Goal: Obtain resource: Download file/media

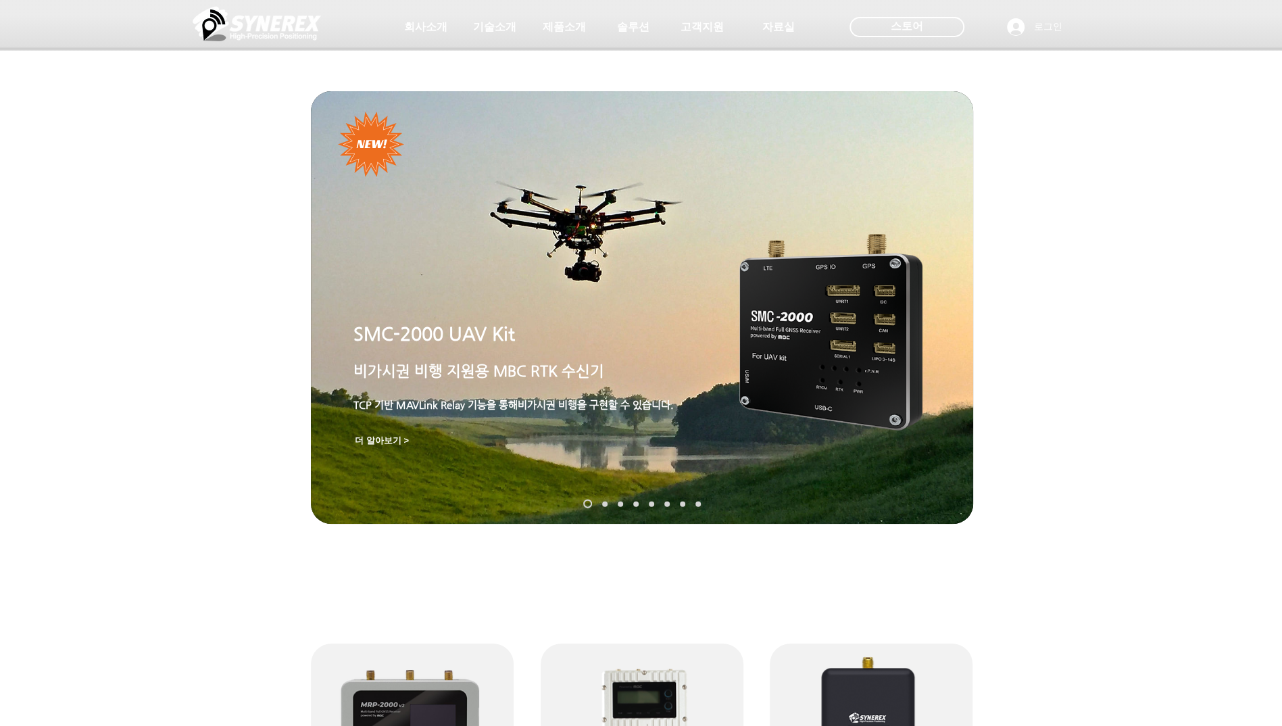
click at [603, 502] on link "SynRTK" at bounding box center [604, 503] width 5 height 5
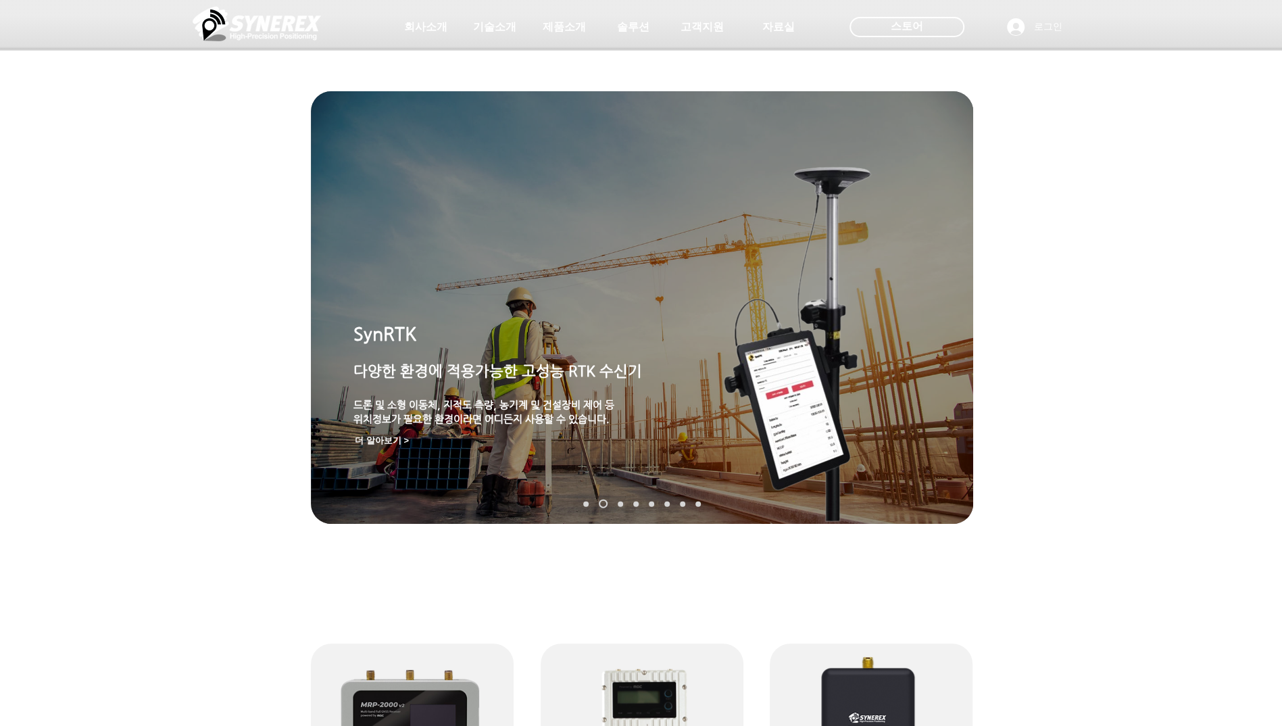
click at [619, 503] on link "MGI-2000" at bounding box center [620, 503] width 5 height 5
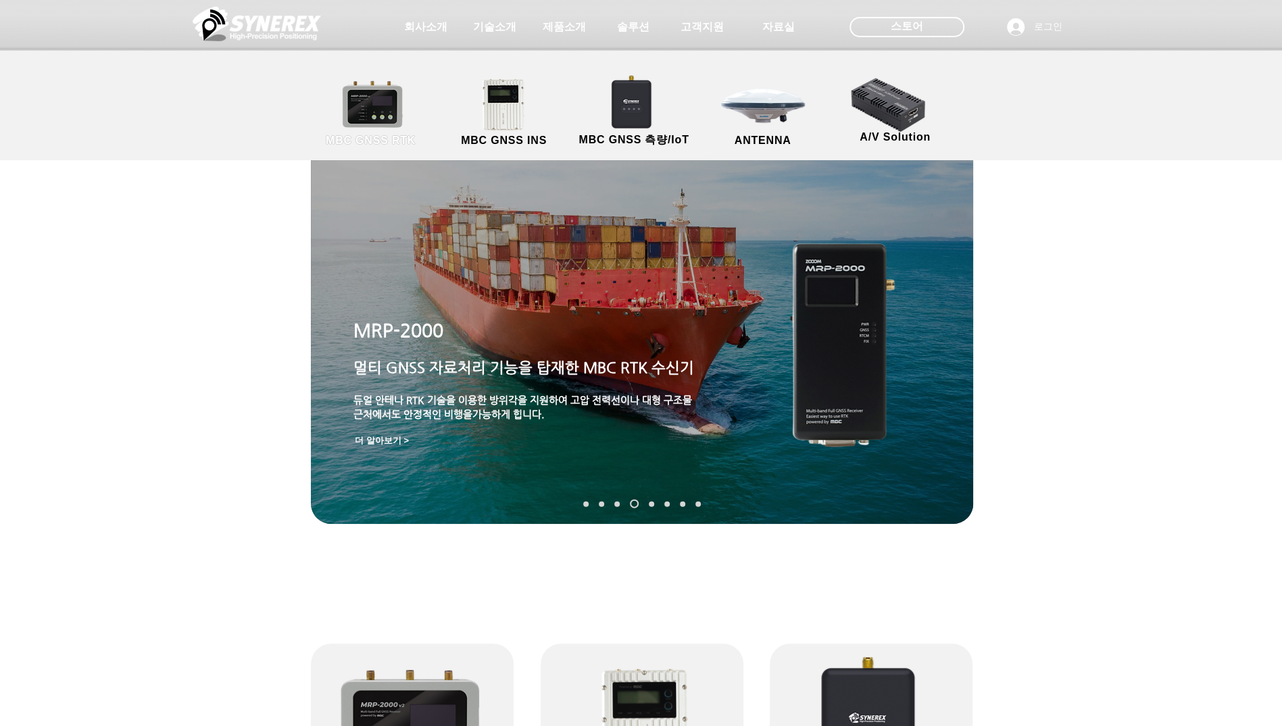
click at [385, 119] on link "MBC GNSS RTK" at bounding box center [371, 113] width 122 height 71
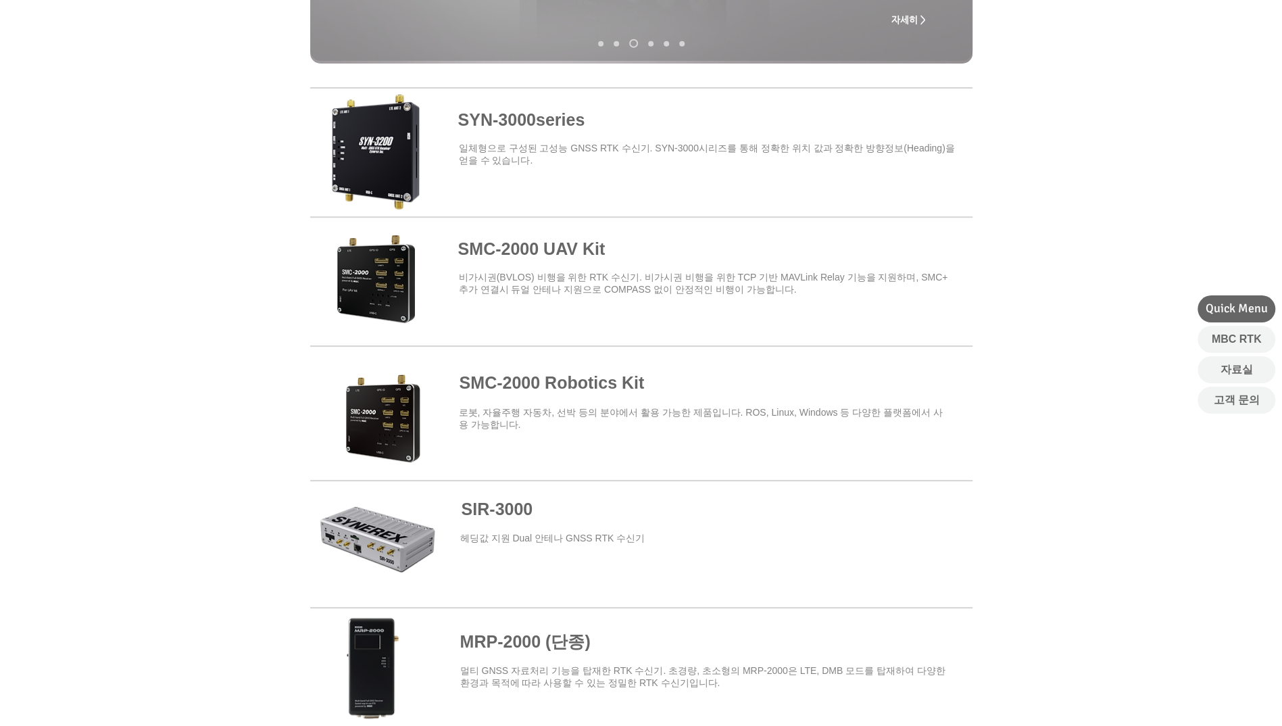
scroll to position [473, 0]
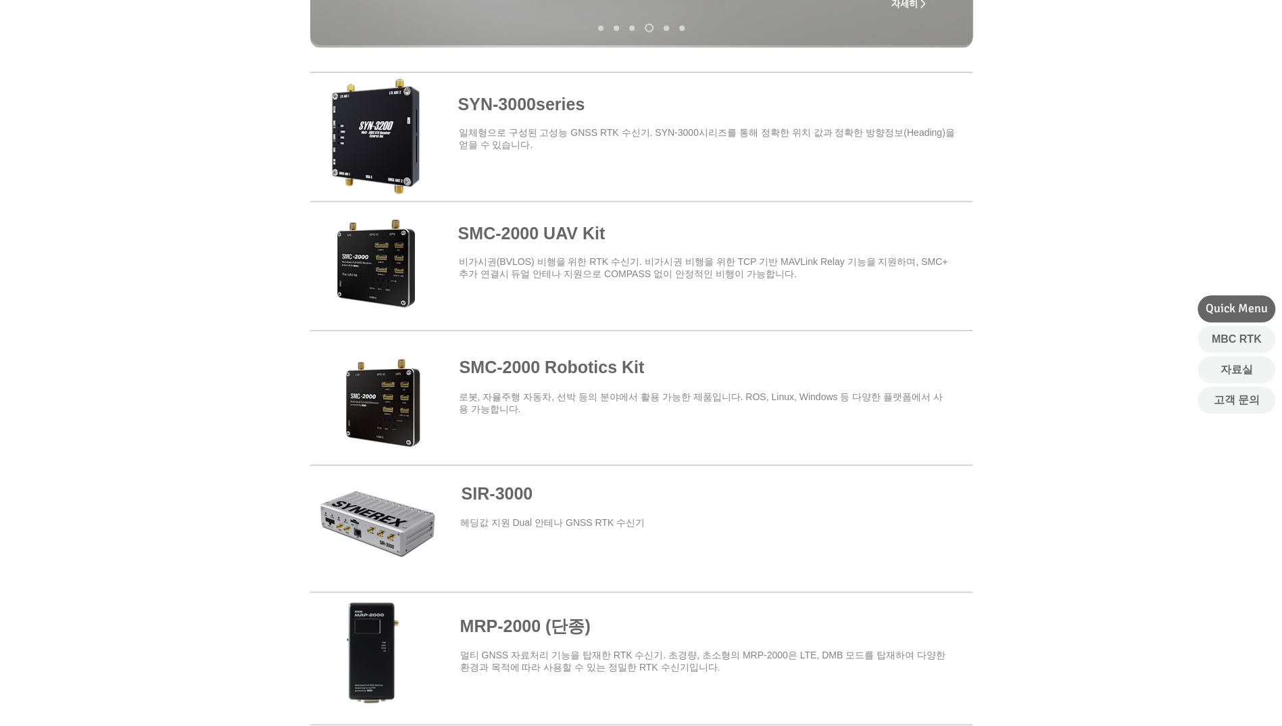
click at [400, 420] on span at bounding box center [641, 392] width 663 height 118
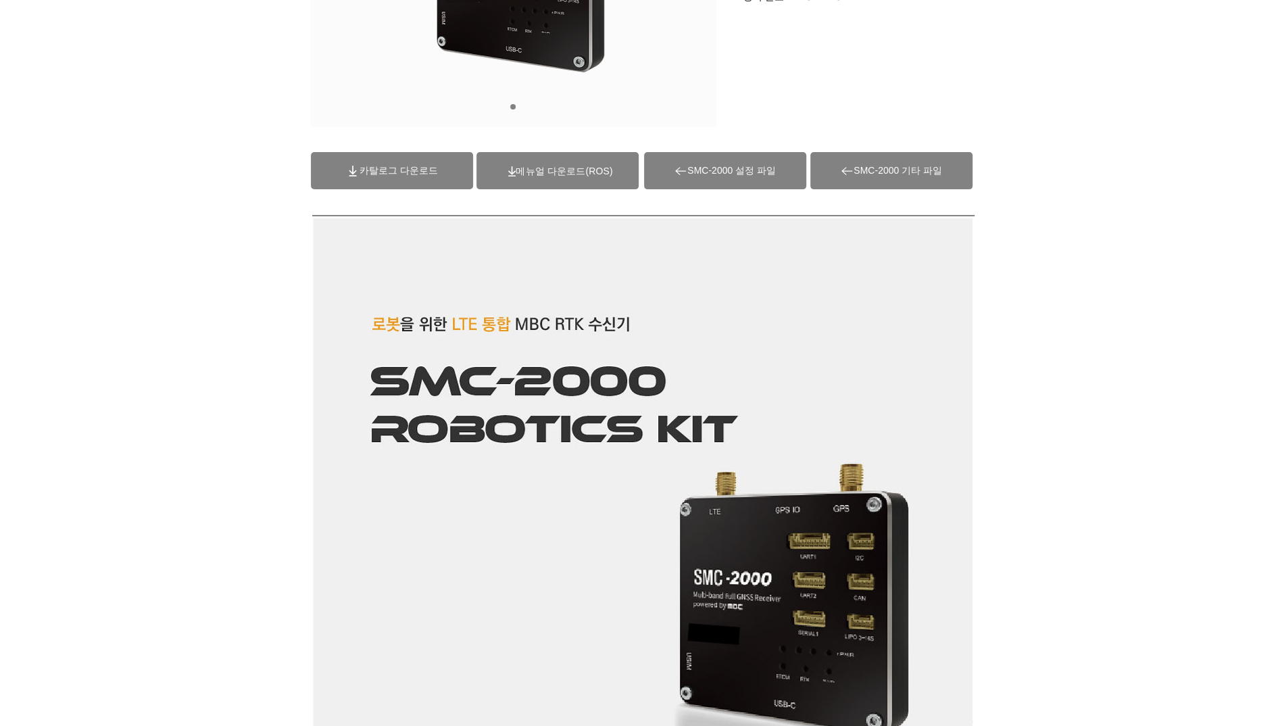
scroll to position [270, 0]
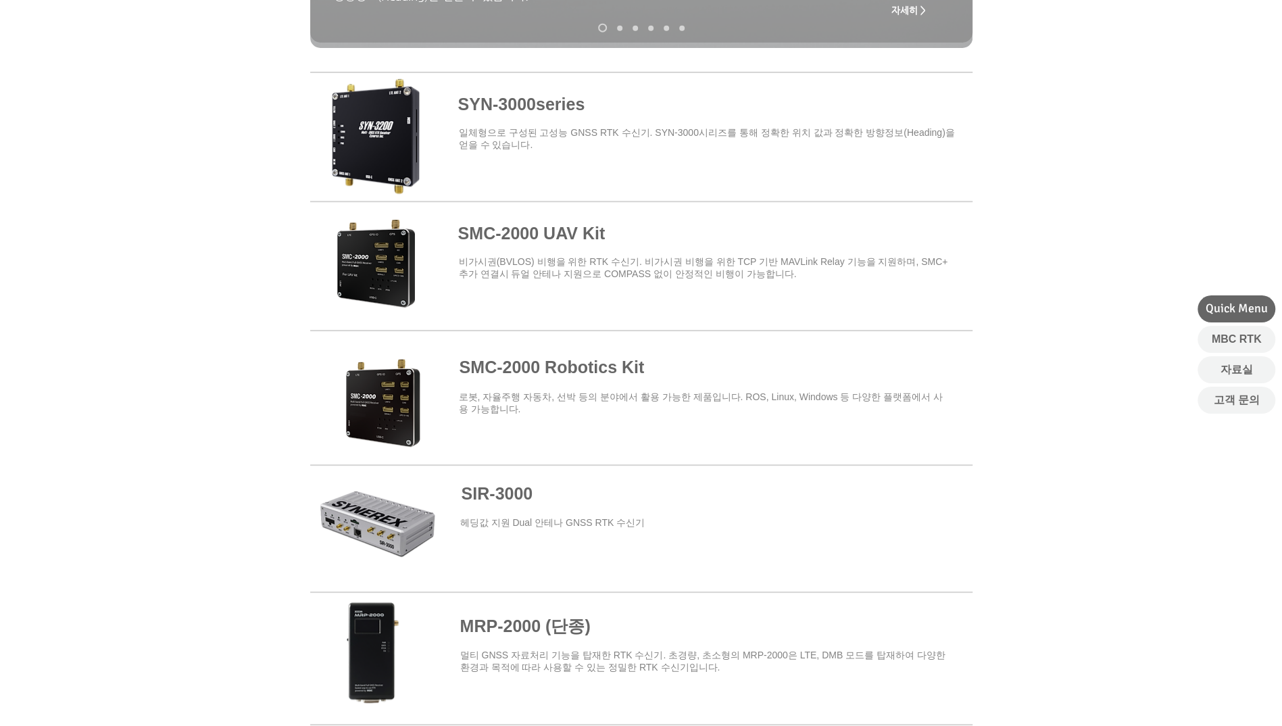
click at [389, 154] on span at bounding box center [641, 134] width 663 height 118
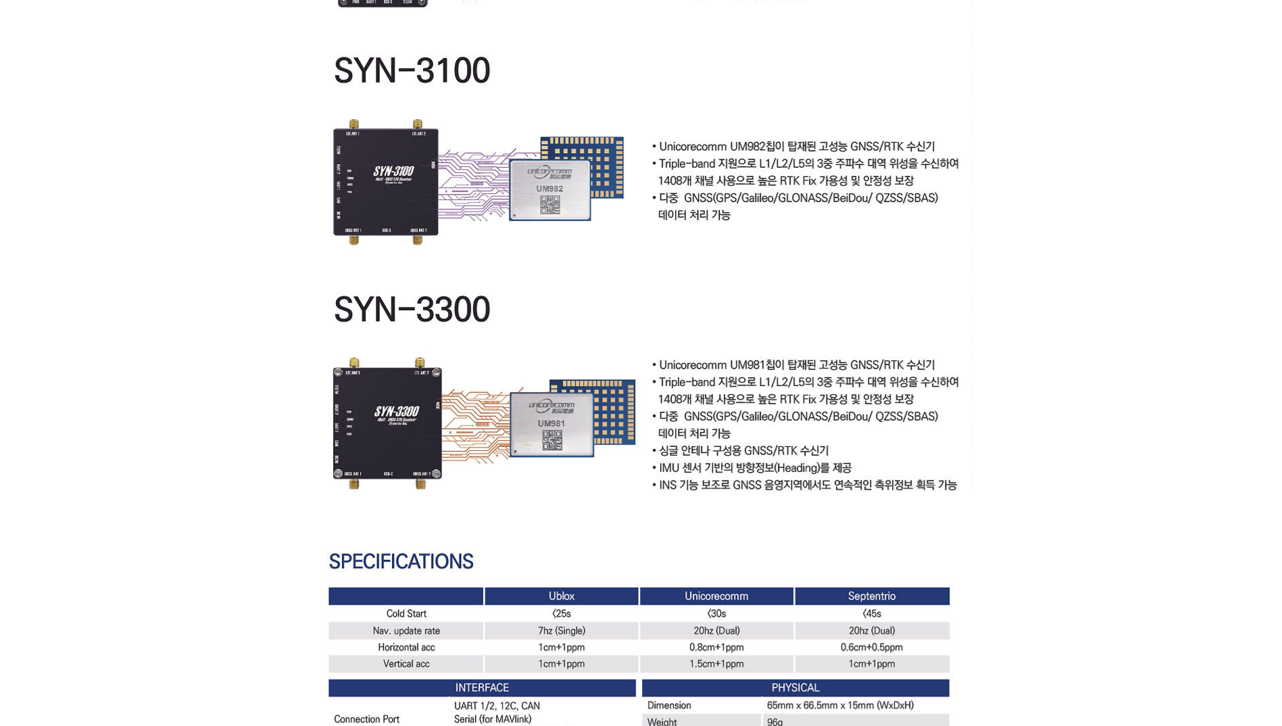
scroll to position [3583, 0]
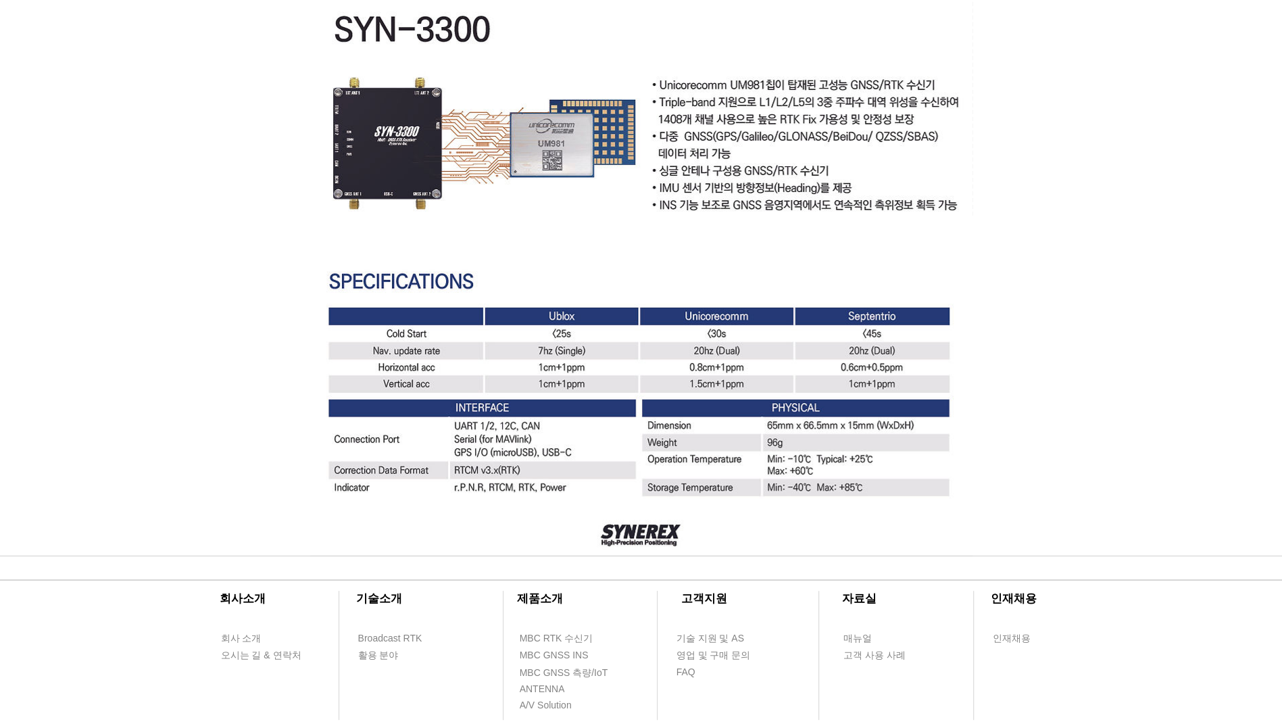
drag, startPoint x: 466, startPoint y: 457, endPoint x: 906, endPoint y: 533, distance: 445.9
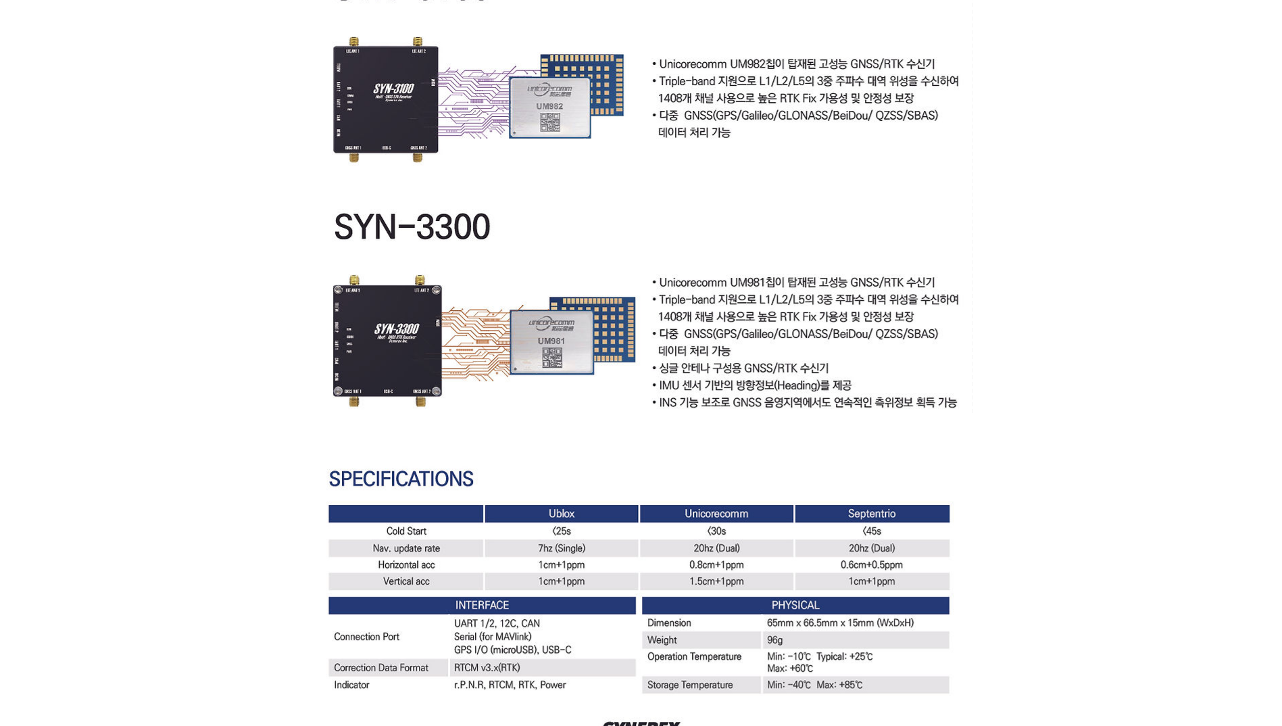
scroll to position [3380, 0]
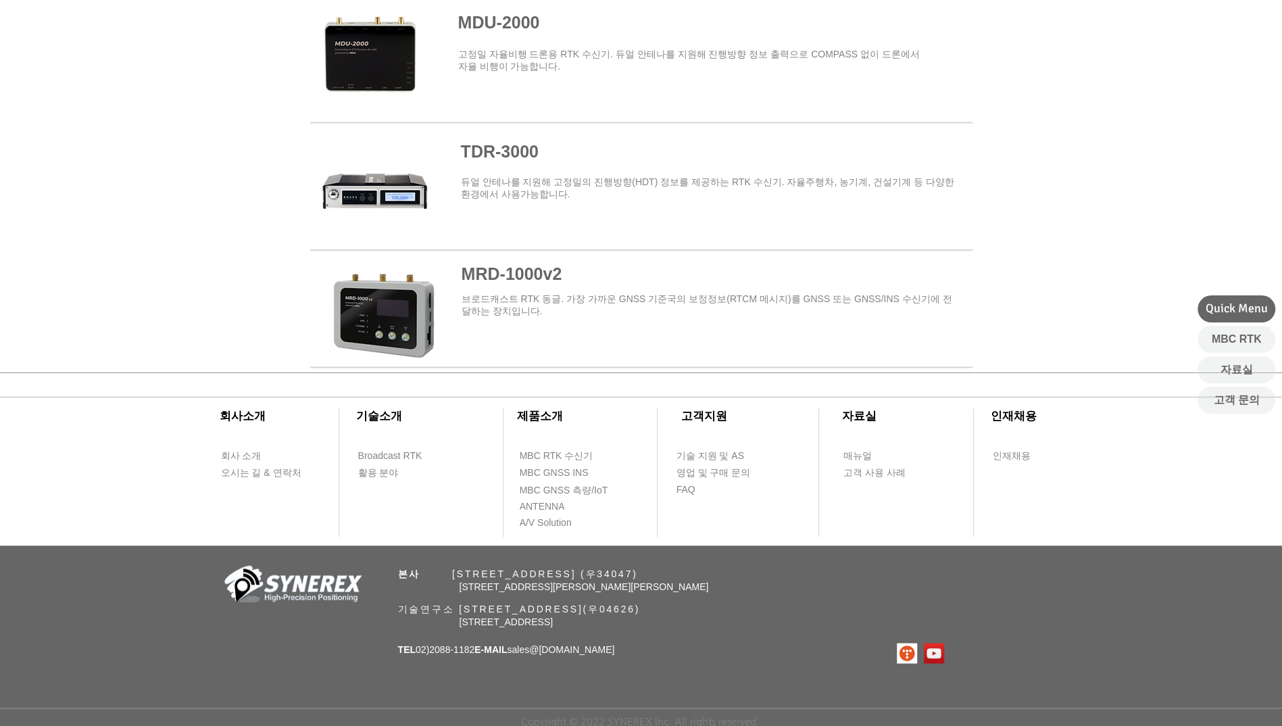
scroll to position [473, 0]
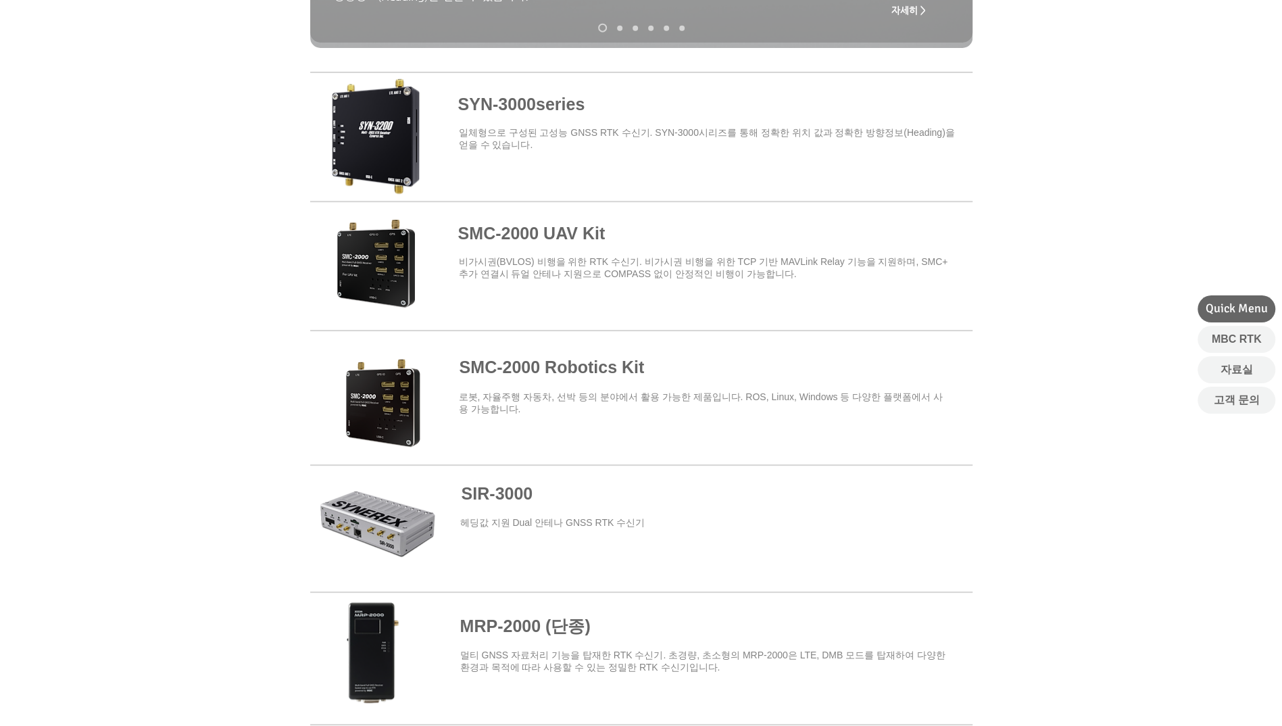
click at [584, 388] on span at bounding box center [641, 392] width 663 height 118
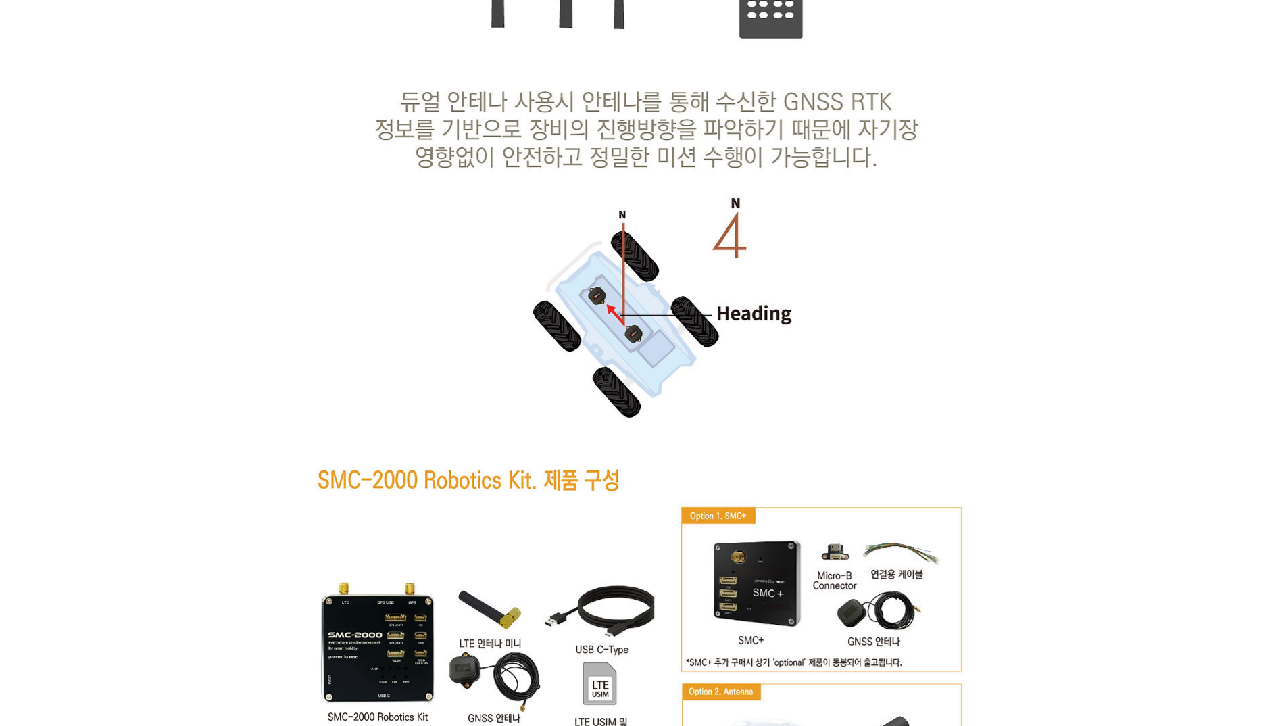
scroll to position [6422, 0]
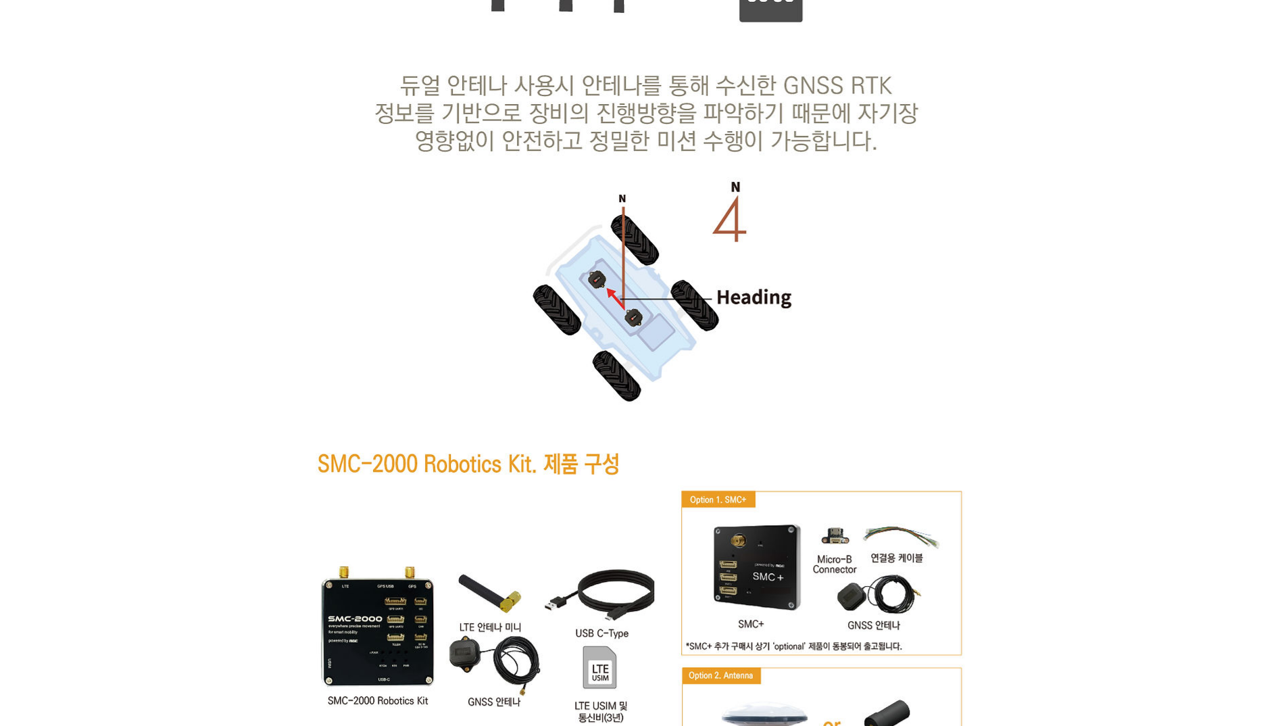
drag, startPoint x: 625, startPoint y: 459, endPoint x: 561, endPoint y: 430, distance: 69.9
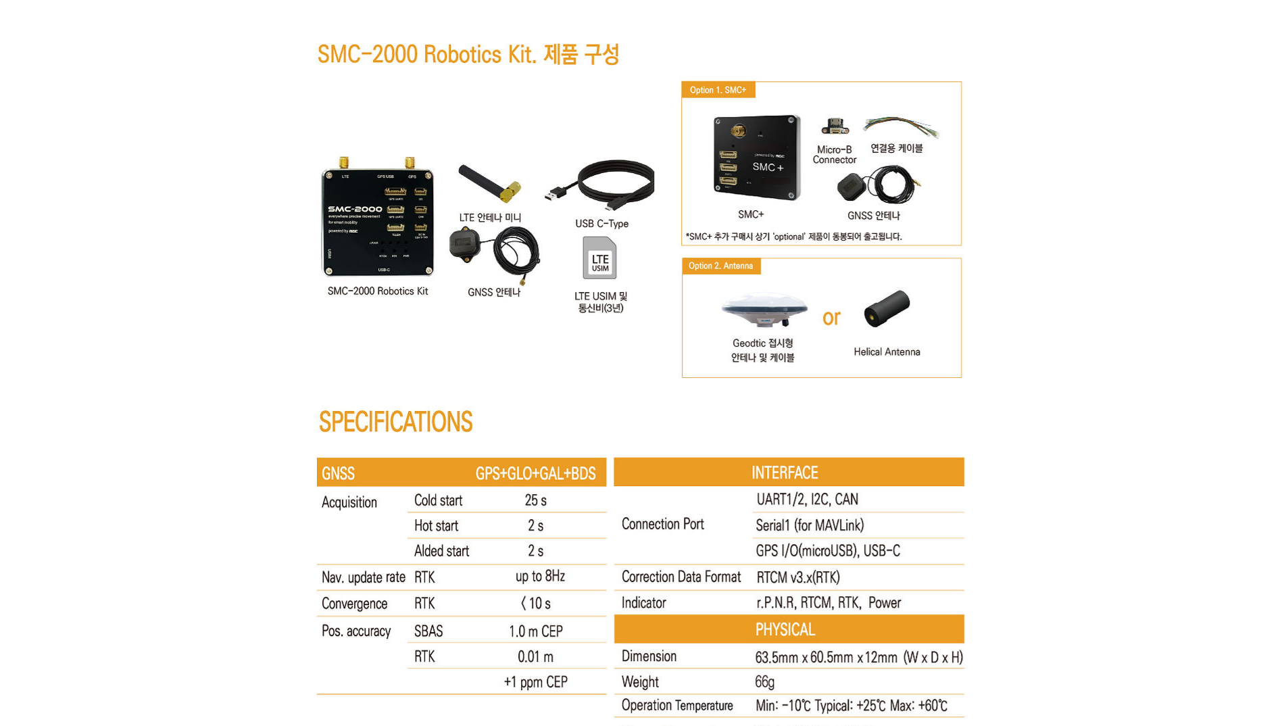
scroll to position [6828, 0]
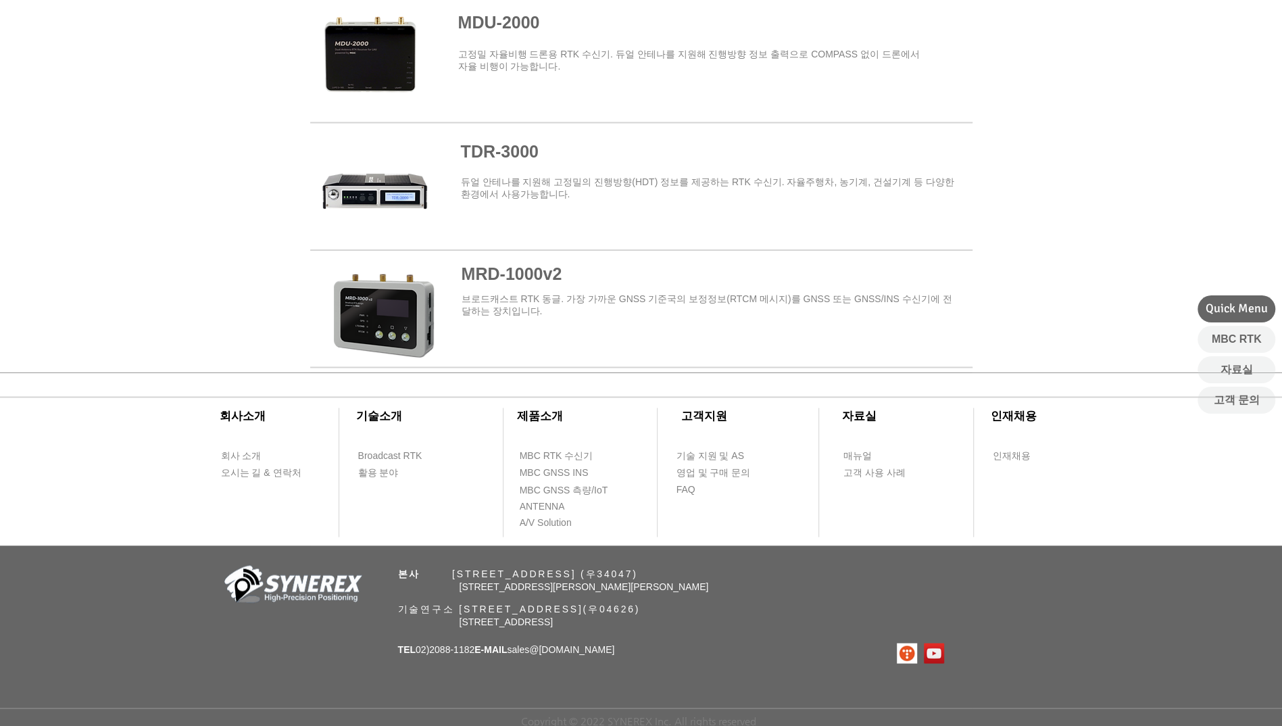
scroll to position [473, 0]
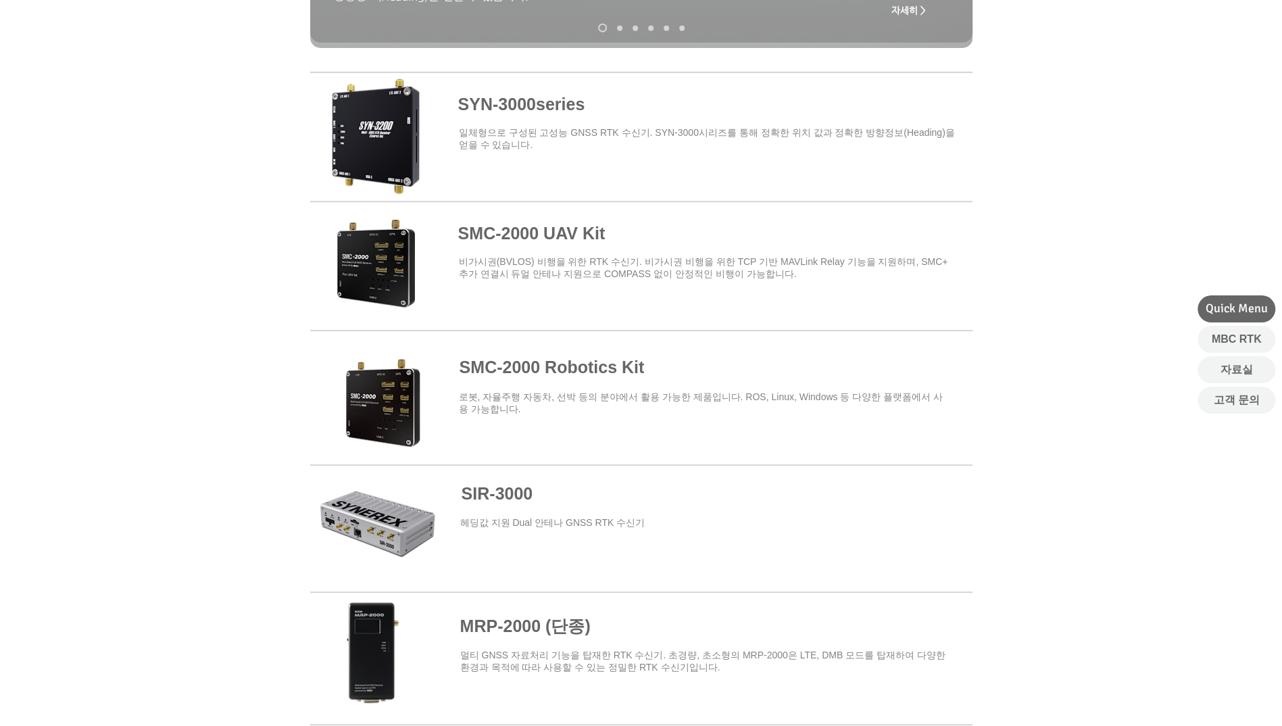
click at [600, 122] on span at bounding box center [641, 134] width 663 height 118
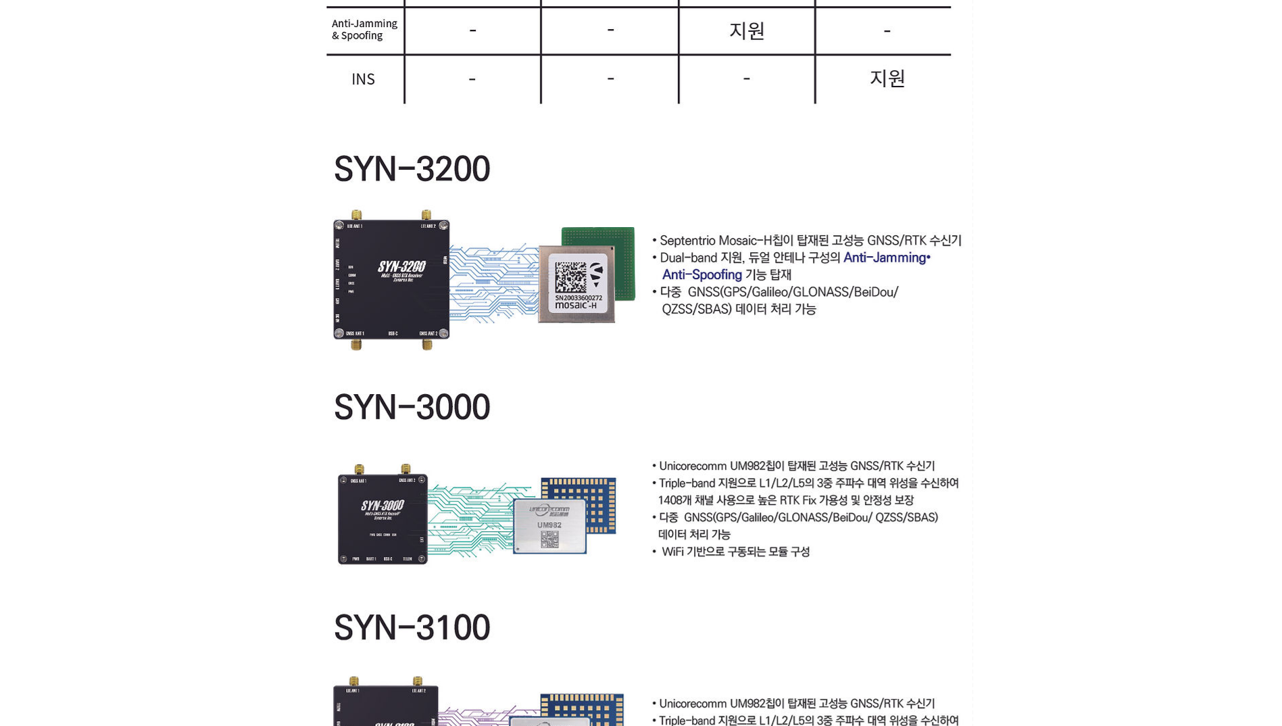
scroll to position [2772, 0]
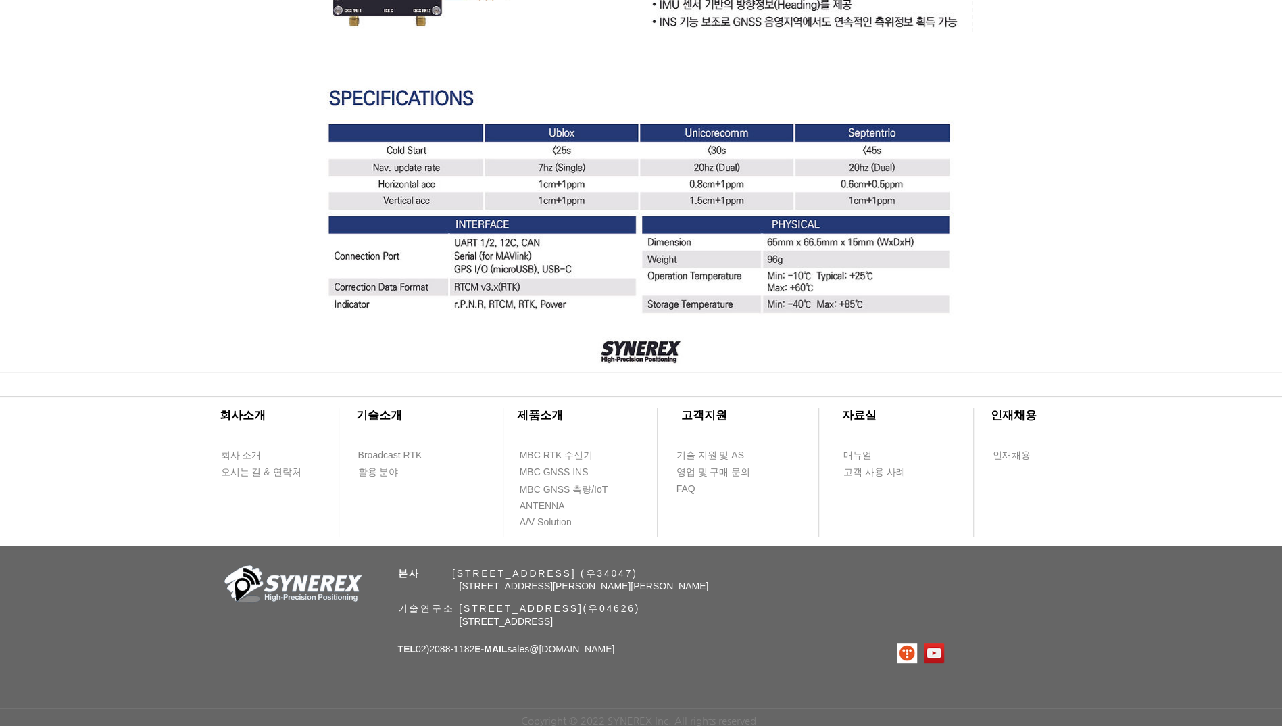
scroll to position [473, 0]
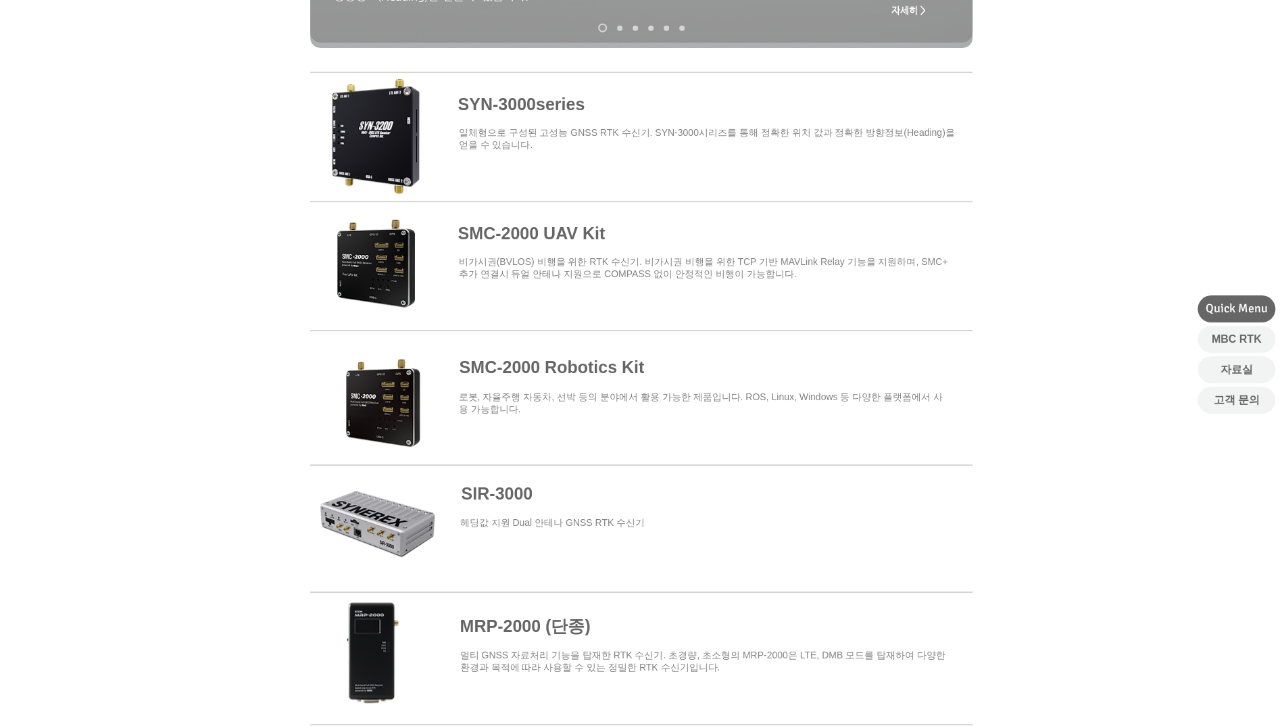
click at [564, 393] on span at bounding box center [641, 392] width 663 height 118
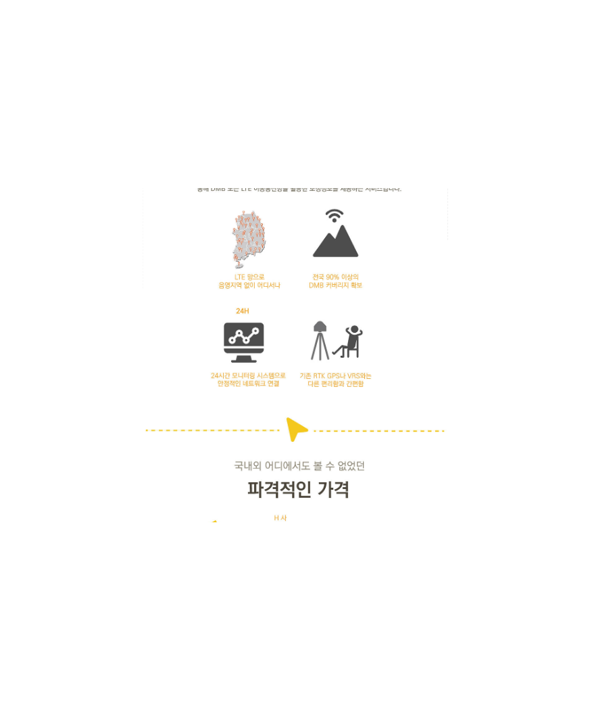
scroll to position [1555, 0]
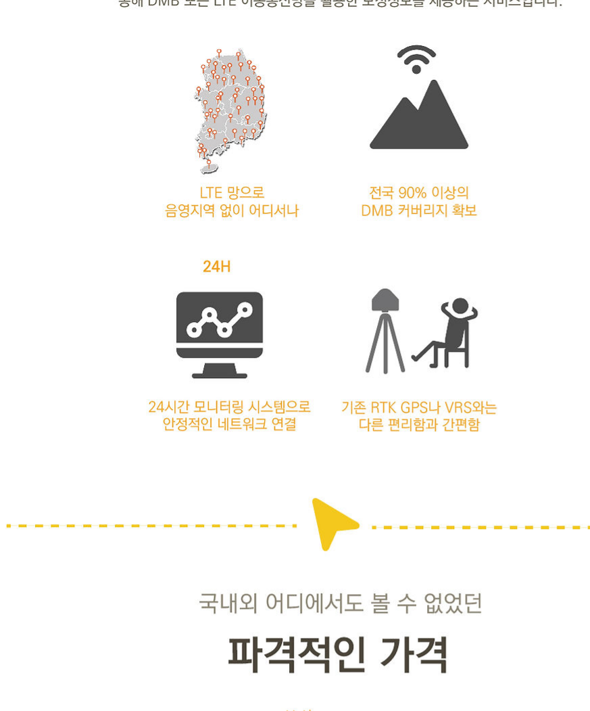
drag, startPoint x: 152, startPoint y: 483, endPoint x: 173, endPoint y: 486, distance: 21.1
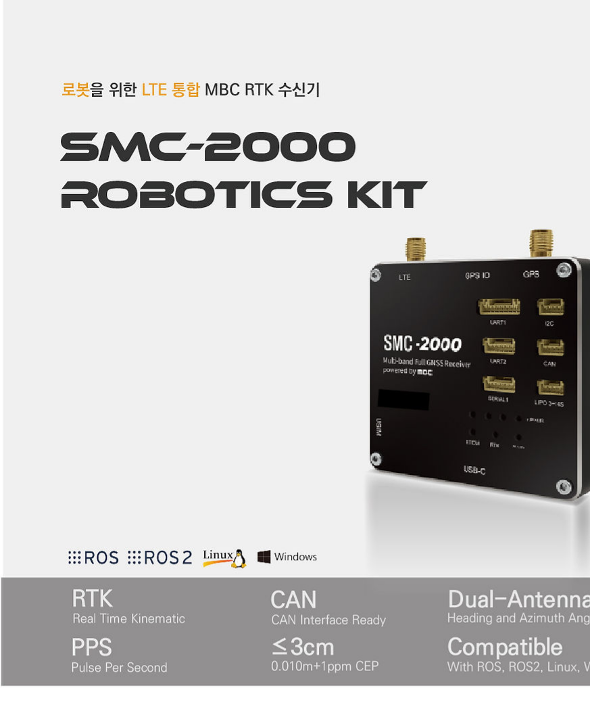
scroll to position [0, 0]
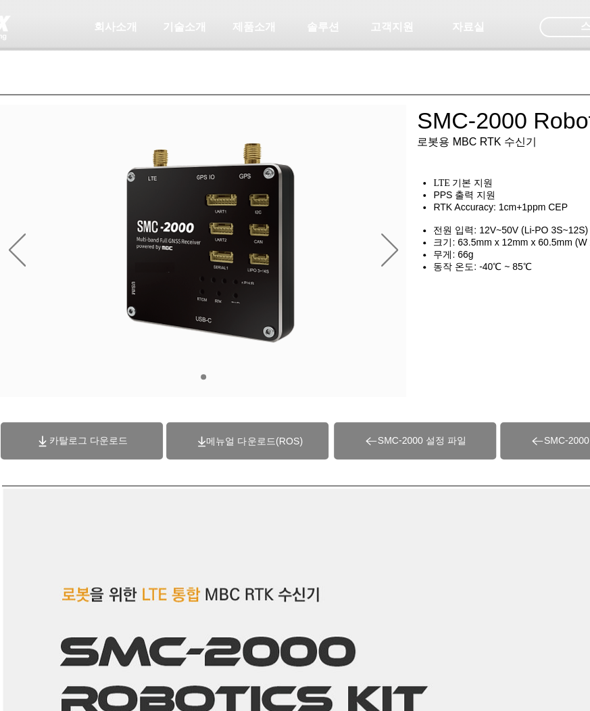
click at [132, 450] on span "카탈로그 다운로드" at bounding box center [82, 440] width 162 height 37
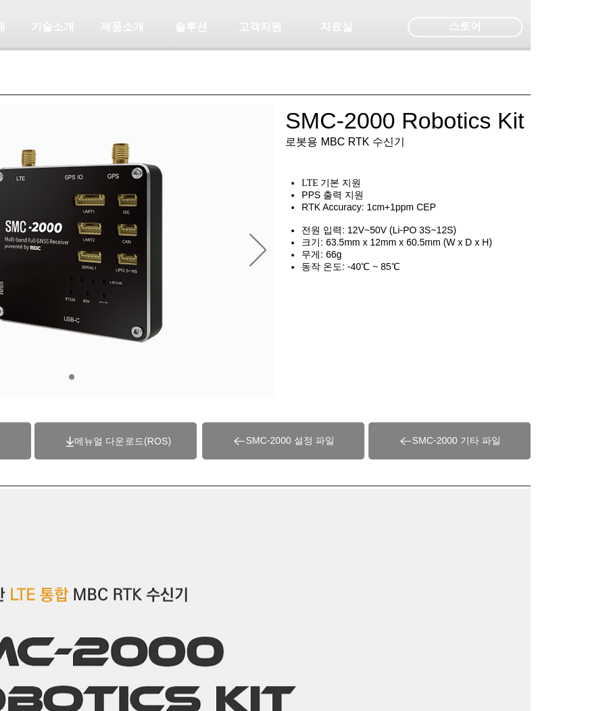
scroll to position [0, 135]
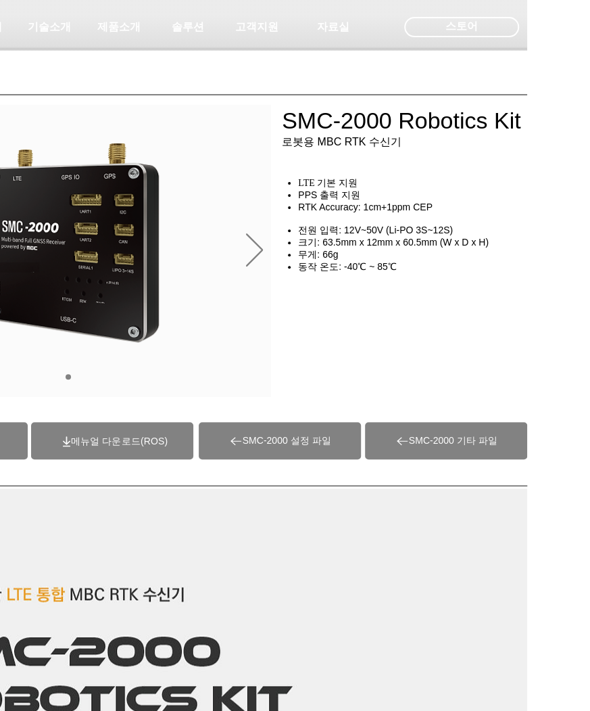
drag, startPoint x: 531, startPoint y: 121, endPoint x: 305, endPoint y: 124, distance: 226.5
click at [305, 124] on html "top of page 메인 콘텐츠로 건너뛰기 초고정밀 위치정보 솔루션 Broadcast RTK #comp-kyq9tmhv svg [data-c…" at bounding box center [160, 355] width 590 height 711
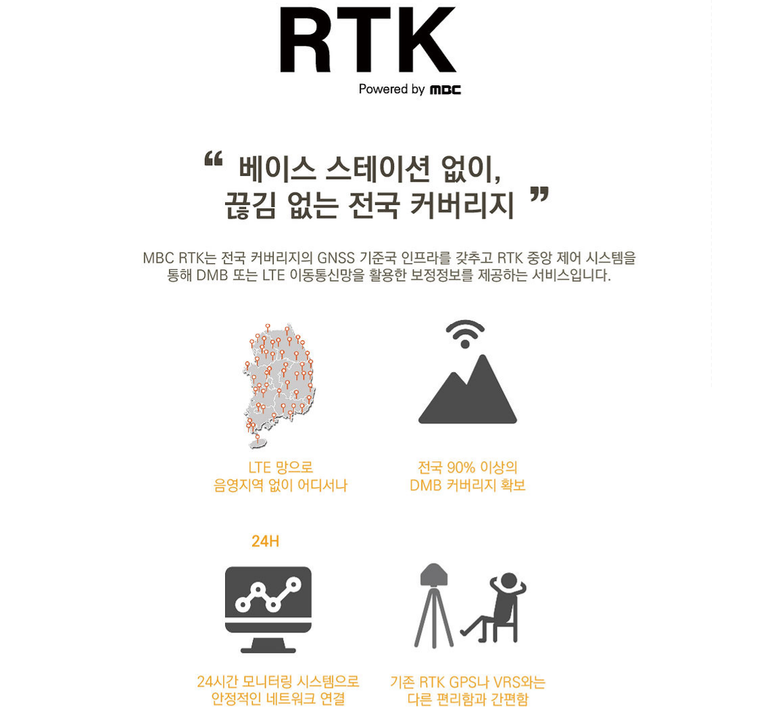
scroll to position [1690, 0]
